Goal: Navigation & Orientation: Find specific page/section

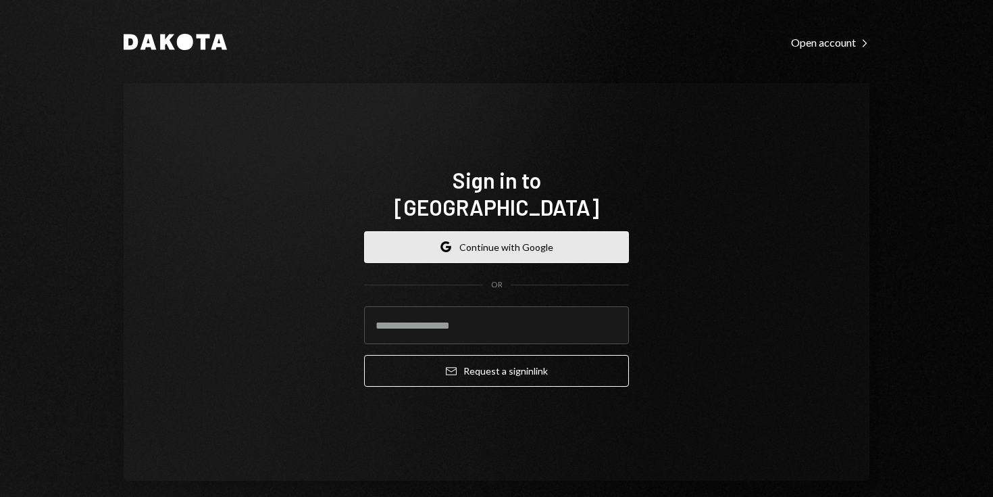
click at [416, 232] on button "Google Continue with Google" at bounding box center [496, 247] width 265 height 32
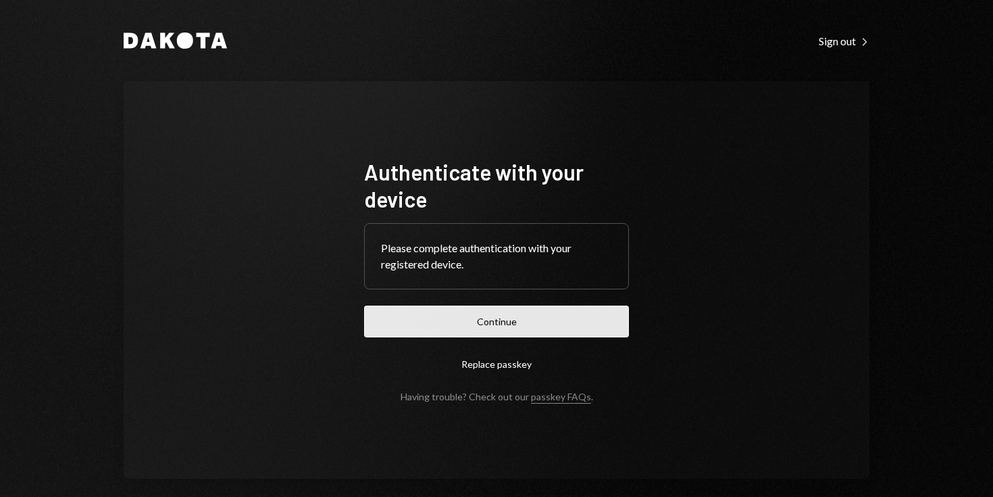
click at [393, 332] on button "Continue" at bounding box center [496, 321] width 265 height 32
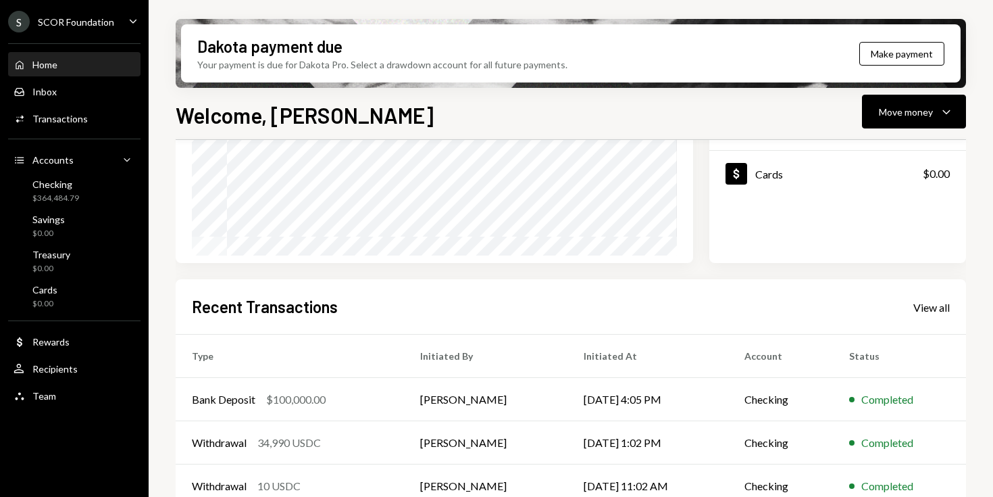
scroll to position [318, 0]
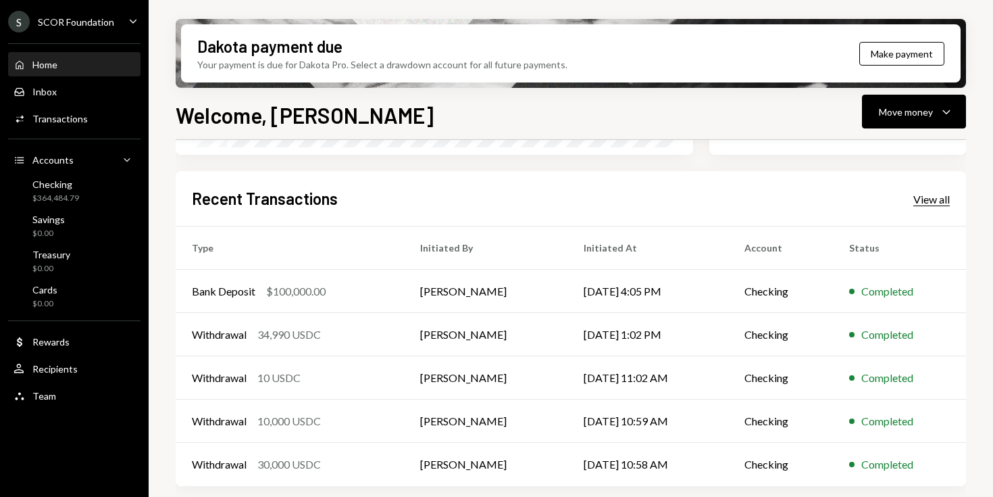
click at [926, 205] on div "View all" at bounding box center [932, 200] width 36 height 14
